Goal: Information Seeking & Learning: Learn about a topic

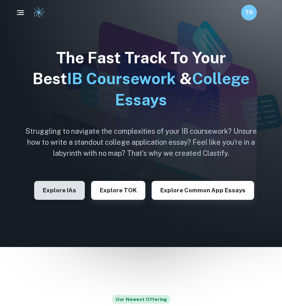
click at [69, 186] on button "Explore IAs" at bounding box center [59, 190] width 51 height 19
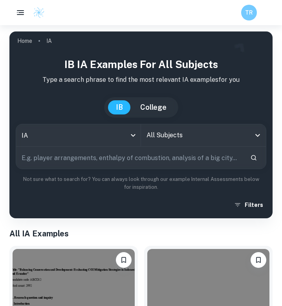
click at [87, 158] on input "text" at bounding box center [130, 158] width 228 height 22
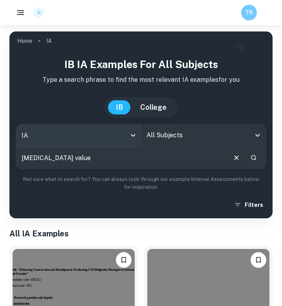
type input "peroxide value"
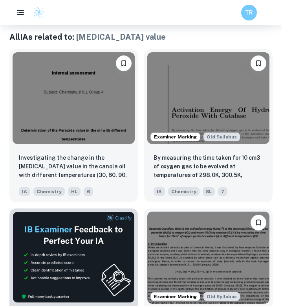
scroll to position [198, 0]
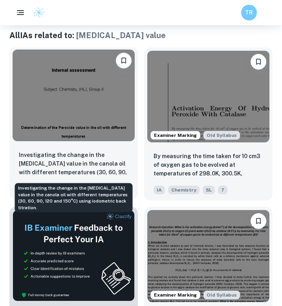
click at [74, 153] on p "Investigating the change in the [MEDICAL_DATA] value in the canola oil with dif…" at bounding box center [74, 164] width 110 height 27
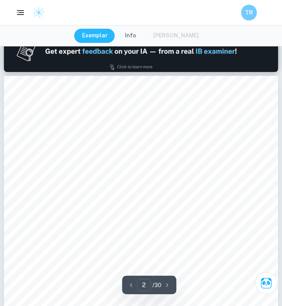
type input "1"
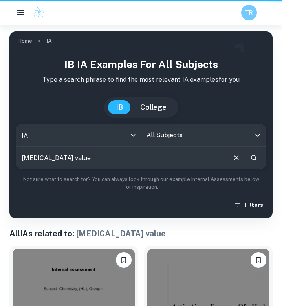
scroll to position [198, 0]
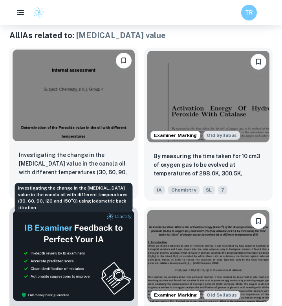
click at [48, 165] on p "Investigating the change in the [MEDICAL_DATA] value in the canola oil with dif…" at bounding box center [74, 164] width 110 height 27
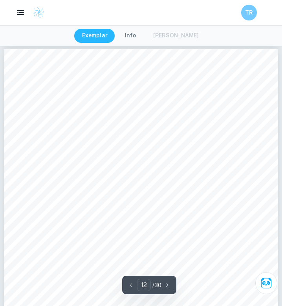
scroll to position [4007, 0]
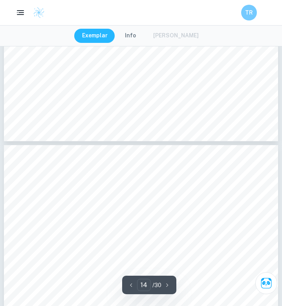
type input "13"
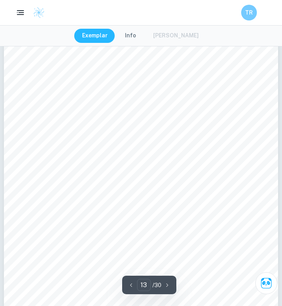
scroll to position [4455, 0]
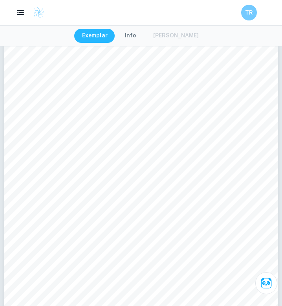
click at [170, 35] on div "Exemplar Info Mark Scheme" at bounding box center [141, 36] width 134 height 14
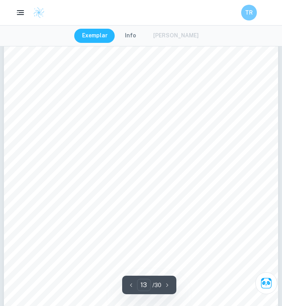
click at [167, 33] on div "Exemplar Info Mark Scheme" at bounding box center [141, 36] width 134 height 14
click at [166, 39] on div "Exemplar Info Mark Scheme" at bounding box center [141, 36] width 134 height 14
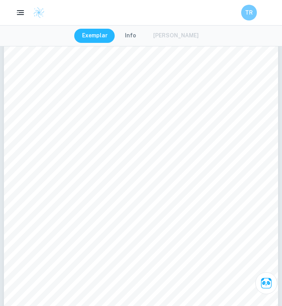
click at [128, 37] on button "Info" at bounding box center [130, 36] width 27 height 14
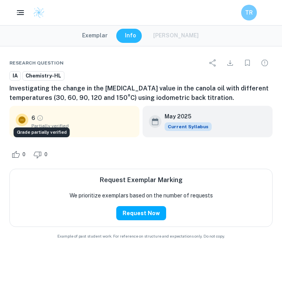
click at [39, 121] on icon "Grade partially verified" at bounding box center [40, 117] width 7 height 7
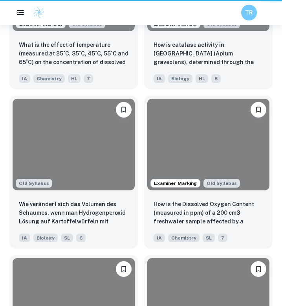
scroll to position [198, 0]
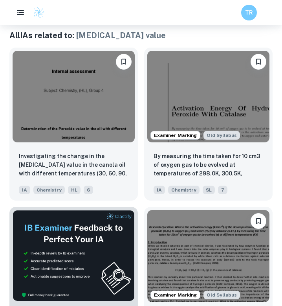
click at [177, 9] on div "TR" at bounding box center [141, 13] width 282 height 16
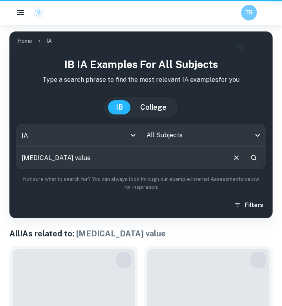
scroll to position [198, 0]
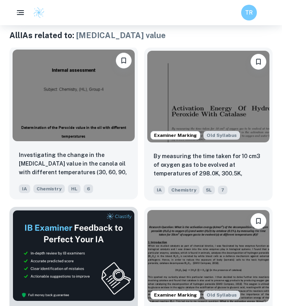
click at [95, 107] on img at bounding box center [74, 96] width 122 height 92
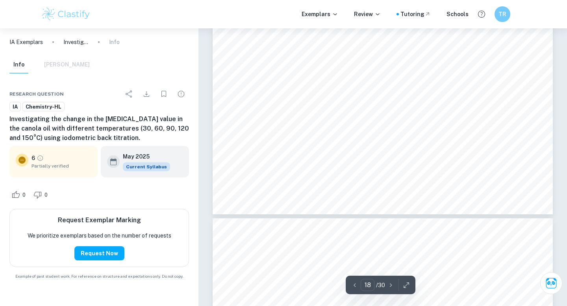
scroll to position [7868, 0]
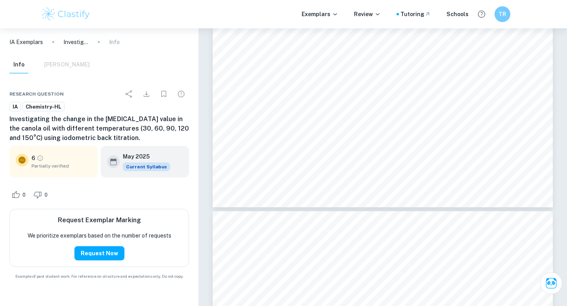
scroll to position [198, 0]
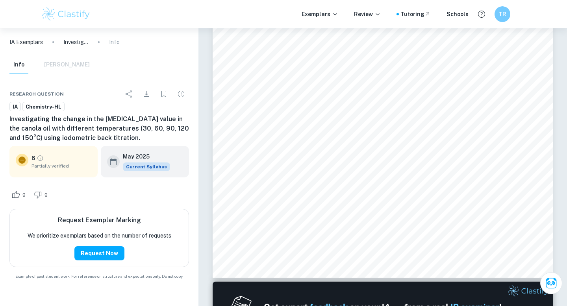
type input "1"
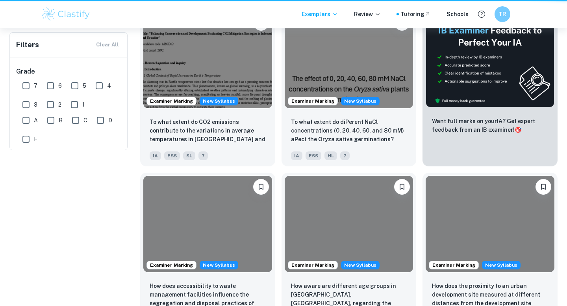
scroll to position [0, 0]
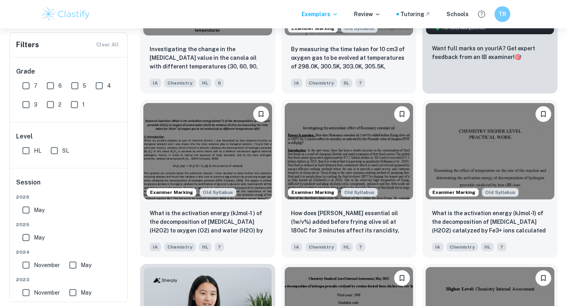
scroll to position [270, 0]
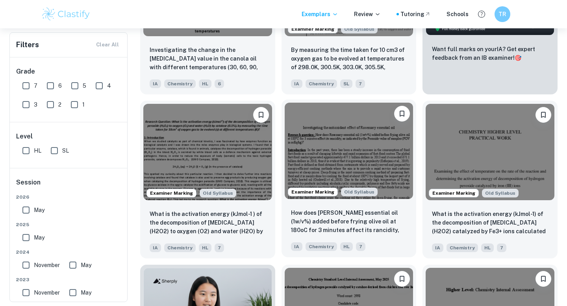
click at [314, 170] on img at bounding box center [348, 151] width 129 height 96
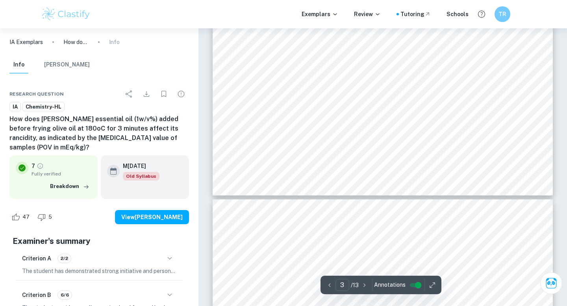
scroll to position [1344, 0]
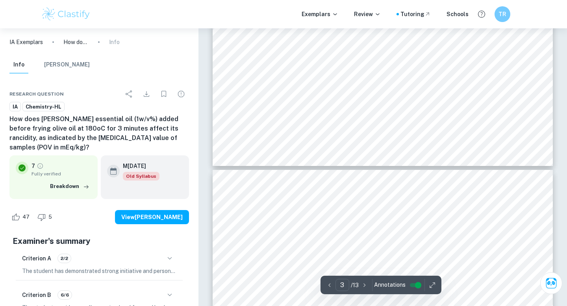
type input "4"
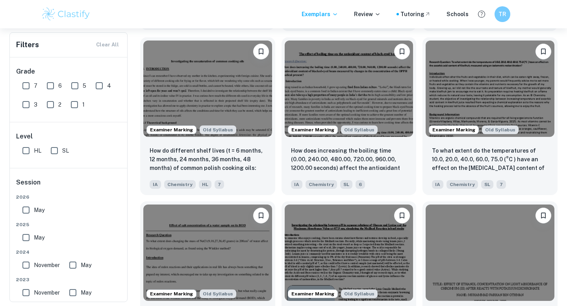
scroll to position [5472, 0]
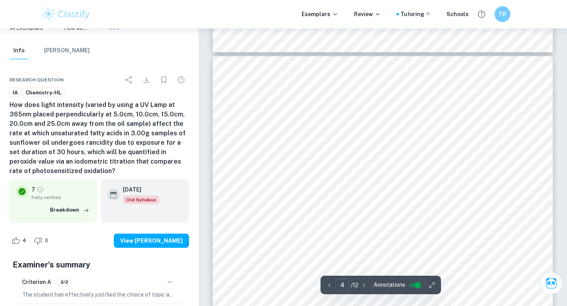
scroll to position [1493, 0]
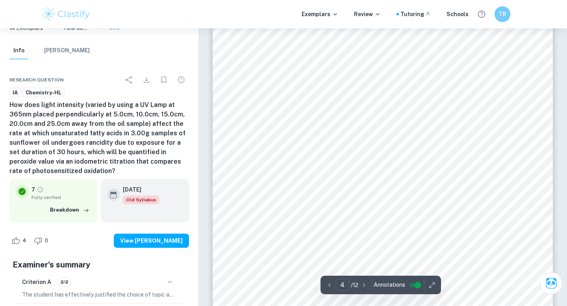
click at [425, 139] on span "will be measured using a burette." at bounding box center [456, 142] width 83 height 6
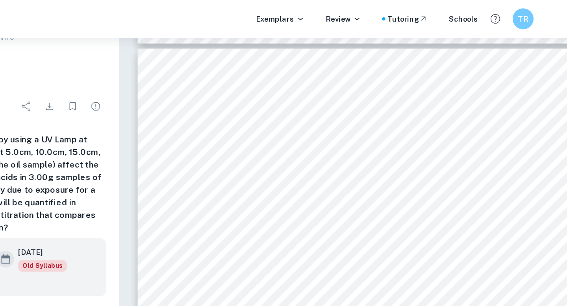
scroll to position [2960, 0]
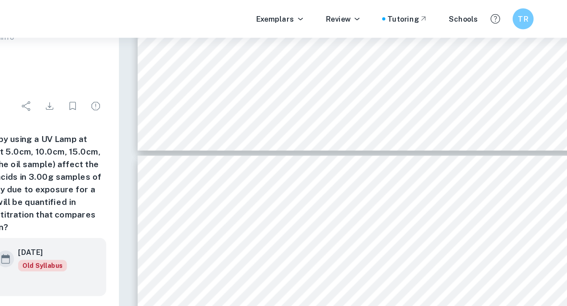
type input "5"
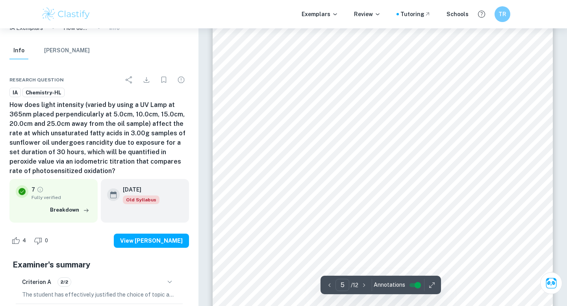
scroll to position [1979, 0]
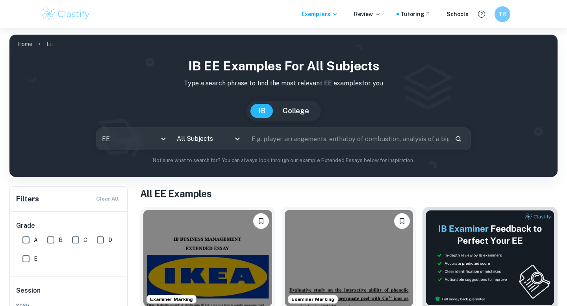
click at [310, 130] on input "text" at bounding box center [347, 139] width 202 height 22
click at [169, 138] on body "We value your privacy We use cookies to enhance your browsing experience, serve…" at bounding box center [283, 181] width 567 height 306
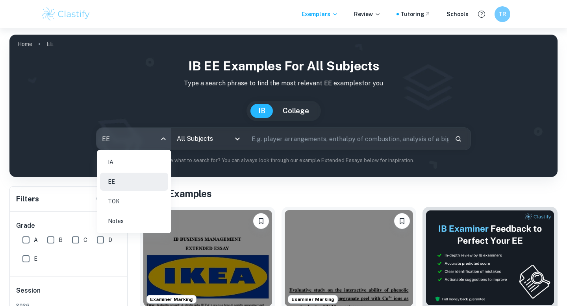
click at [149, 166] on li "IA" at bounding box center [134, 162] width 68 height 18
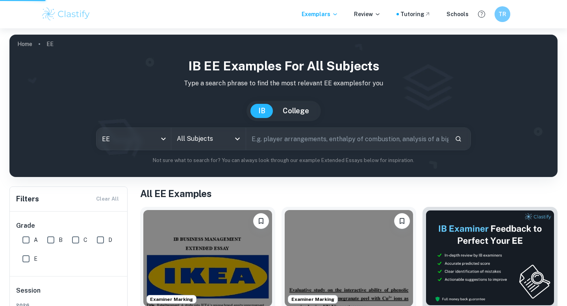
click at [272, 140] on input "text" at bounding box center [347, 139] width 202 height 22
type input "peroxi"
type input "d"
type input "ia"
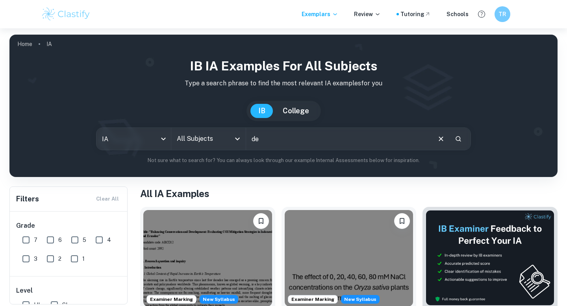
type input "d"
type input "[MEDICAL_DATA] value"
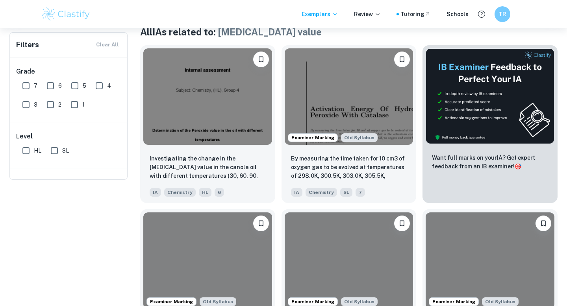
scroll to position [230, 0]
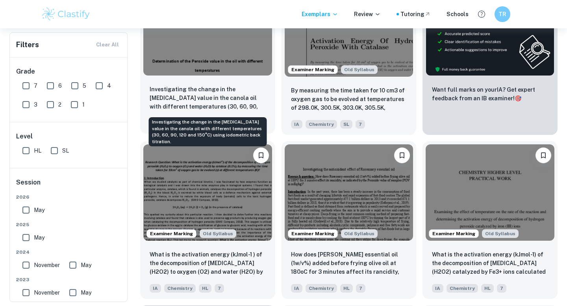
click at [225, 102] on p "Investigating the change in the [MEDICAL_DATA] value in the canola oil with dif…" at bounding box center [208, 98] width 116 height 27
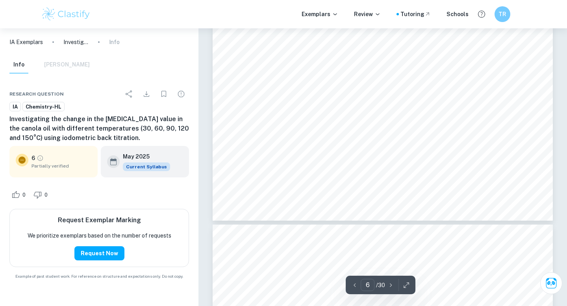
type input "7"
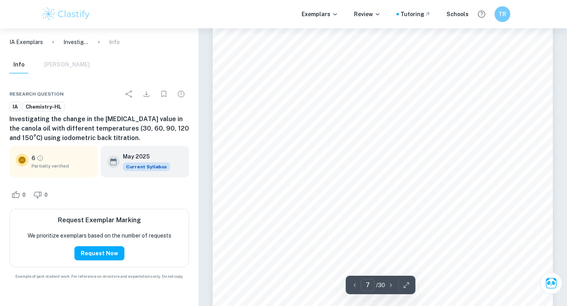
scroll to position [2835, 0]
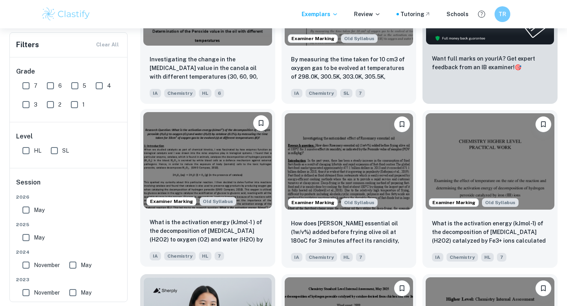
scroll to position [265, 0]
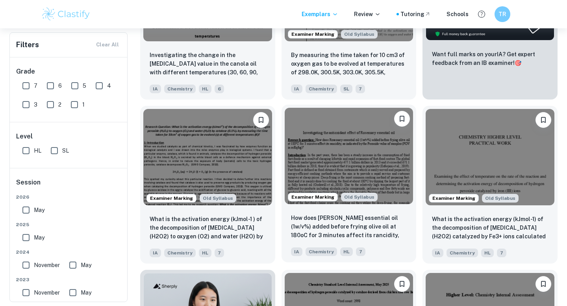
click at [372, 218] on p "How does [PERSON_NAME] essential oil (1w/v%) added before frying olive oil at 1…" at bounding box center [349, 227] width 116 height 27
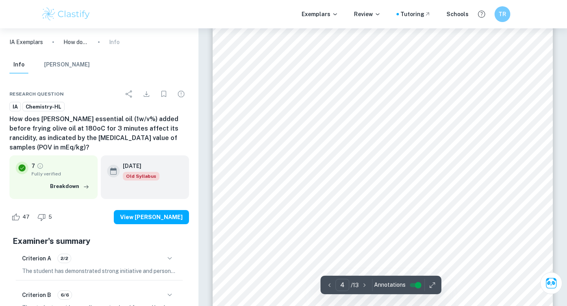
scroll to position [1653, 0]
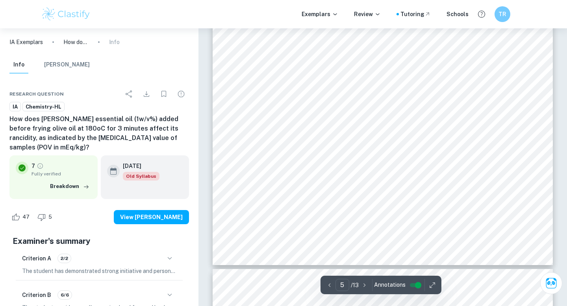
type input "6"
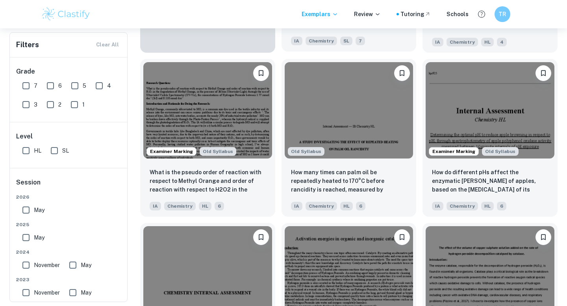
scroll to position [642, 0]
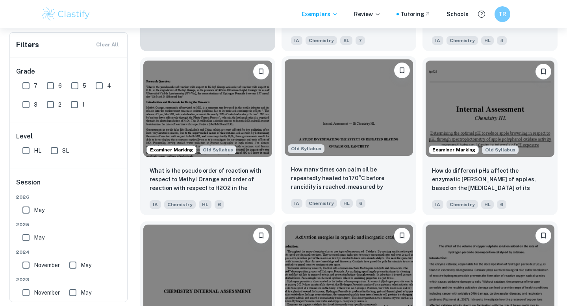
click at [341, 176] on p "How many times can palm oil be repeatedly heated to 170°C before rancidity is r…" at bounding box center [349, 178] width 116 height 27
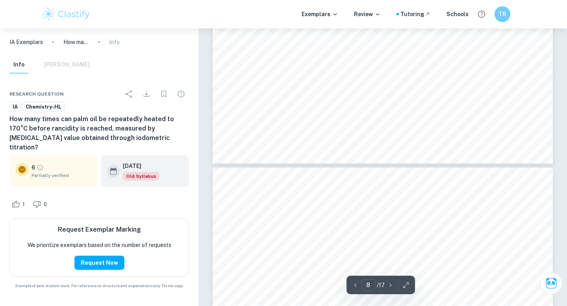
type input "9"
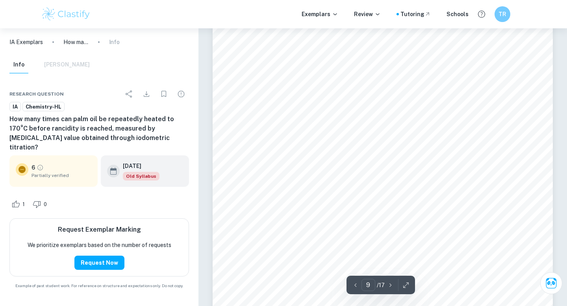
scroll to position [3636, 0]
